Goal: Information Seeking & Learning: Check status

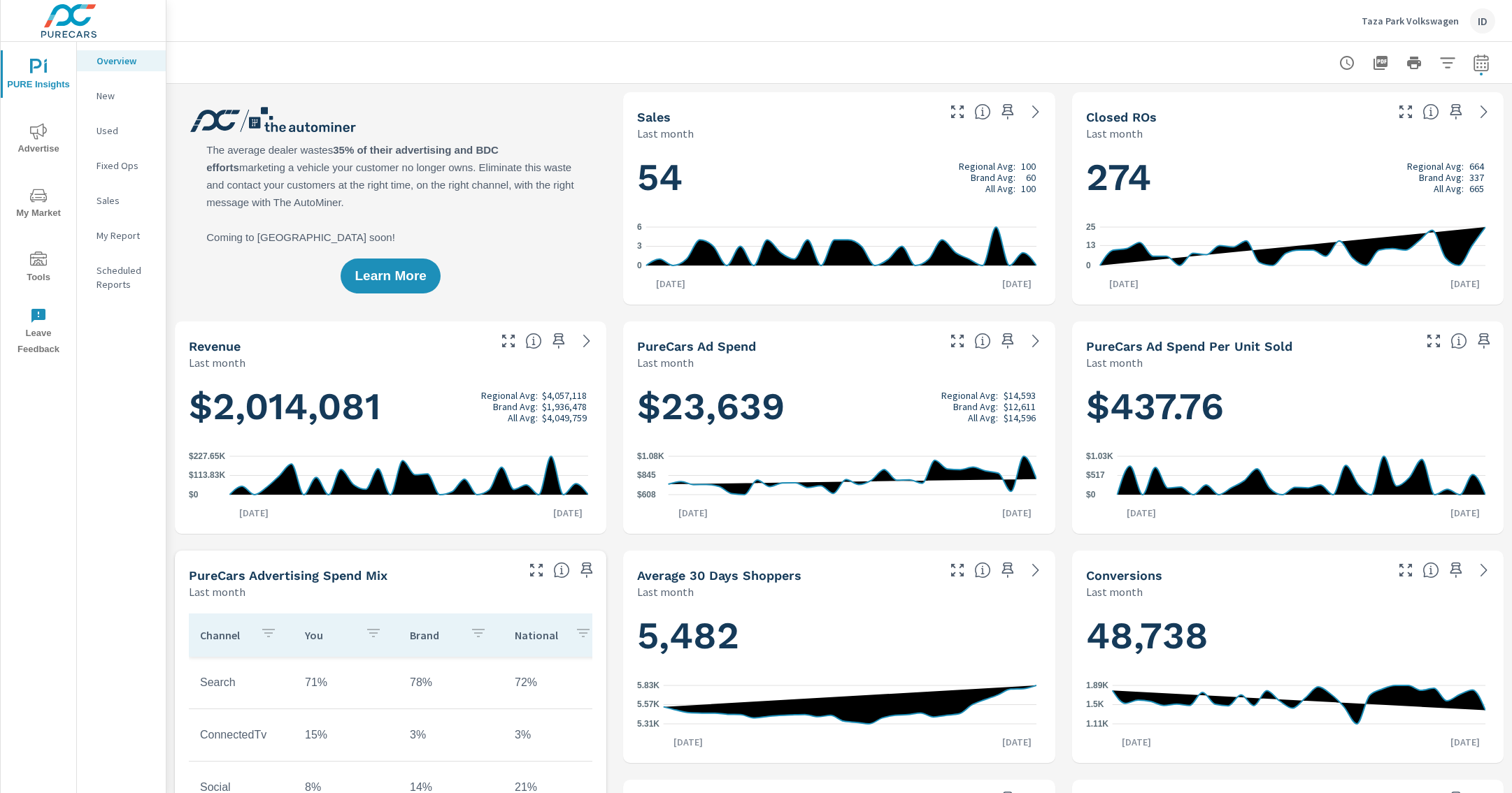
click at [109, 72] on nav "Overview New Used Fixed Ops Sales My Report Scheduled Reports" at bounding box center [121, 177] width 89 height 272
click at [118, 60] on p "Overview" at bounding box center [126, 61] width 58 height 14
click at [44, 133] on icon "nav menu" at bounding box center [38, 131] width 16 height 16
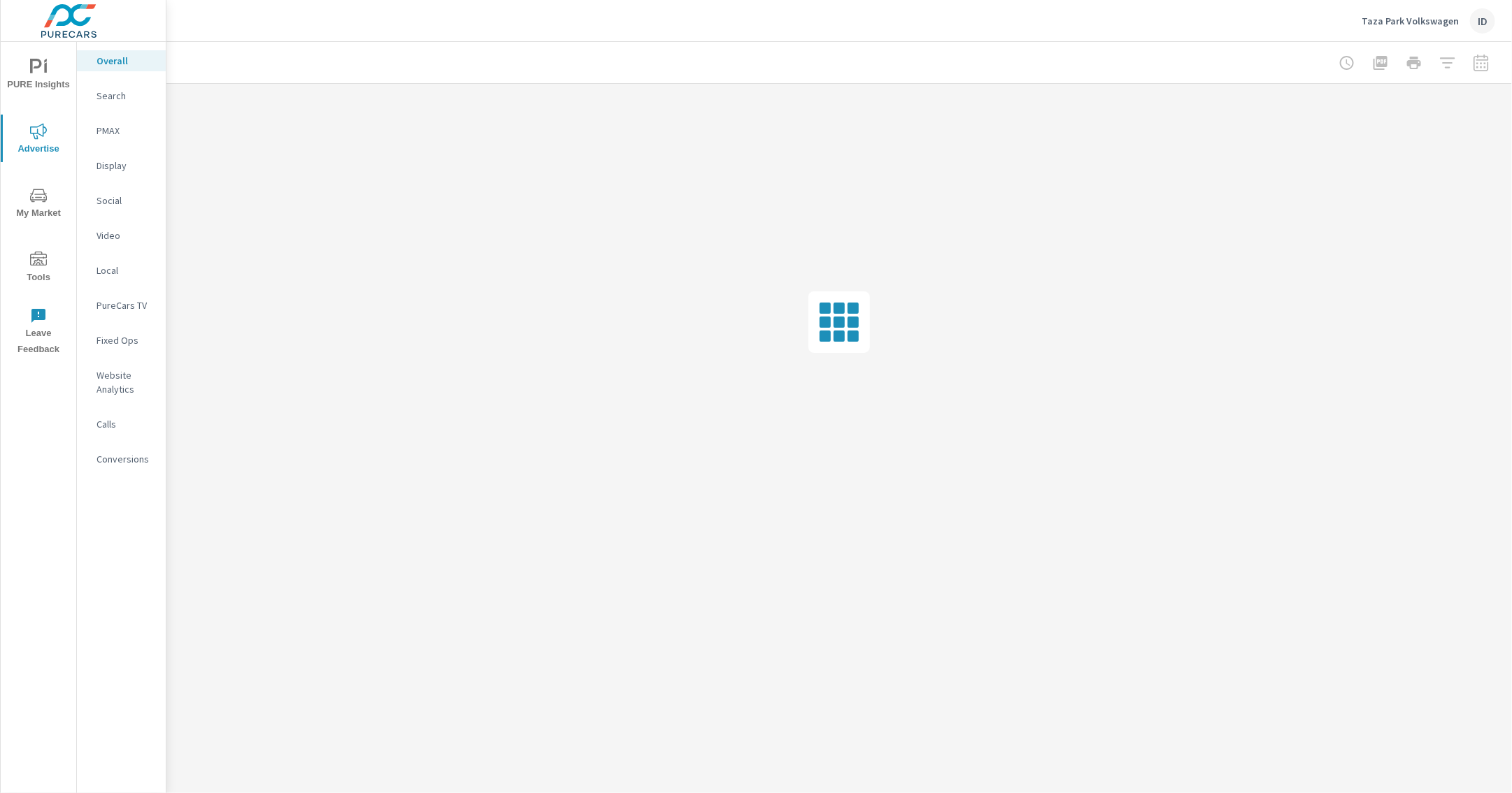
click at [1477, 64] on div at bounding box center [1414, 63] width 163 height 28
